Goal: Information Seeking & Learning: Learn about a topic

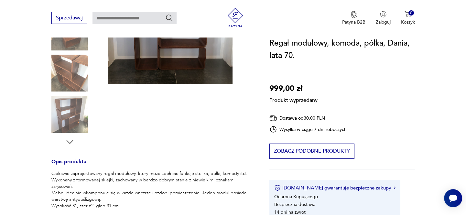
scroll to position [176, 0]
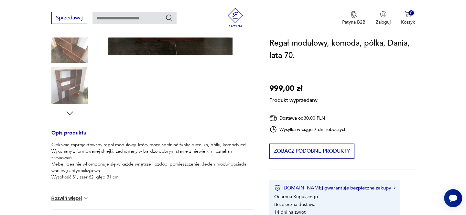
click at [57, 197] on button "Rozwiń więcej" at bounding box center [69, 198] width 37 height 6
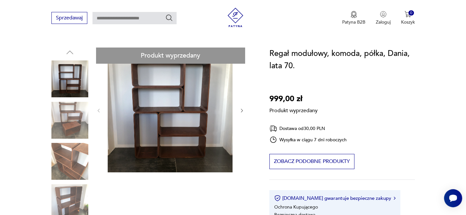
scroll to position [88, 0]
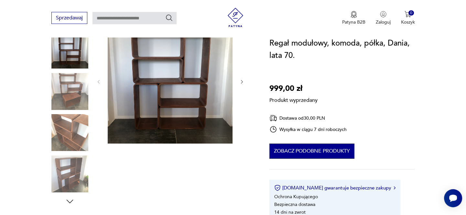
click at [290, 150] on button "Zobacz podobne produkty" at bounding box center [311, 150] width 85 height 15
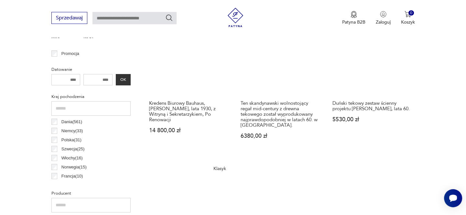
scroll to position [215, 0]
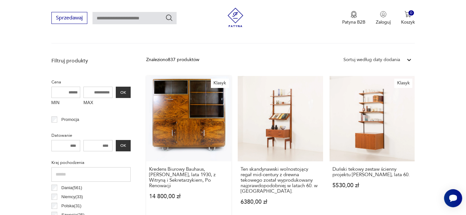
drag, startPoint x: 186, startPoint y: 127, endPoint x: 172, endPoint y: 136, distance: 17.0
click at [172, 137] on link "Klasyk Kredens Biurowy Bauhaus, [PERSON_NAME], lata 1930, z Witryną i Sekretarz…" at bounding box center [188, 146] width 85 height 141
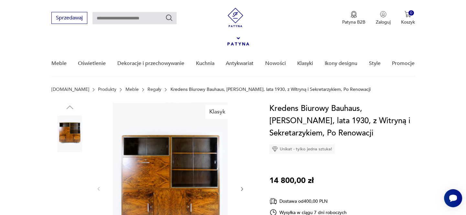
scroll to position [88, 0]
